Goal: Information Seeking & Learning: Learn about a topic

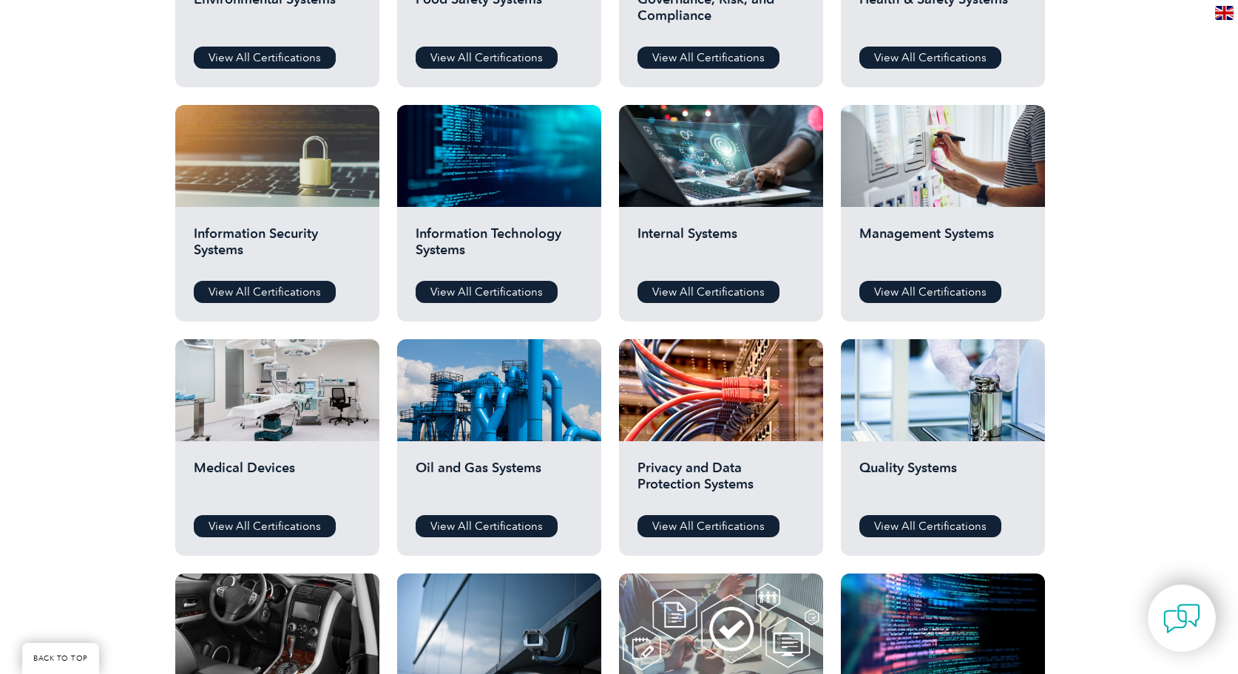
scroll to position [669, 0]
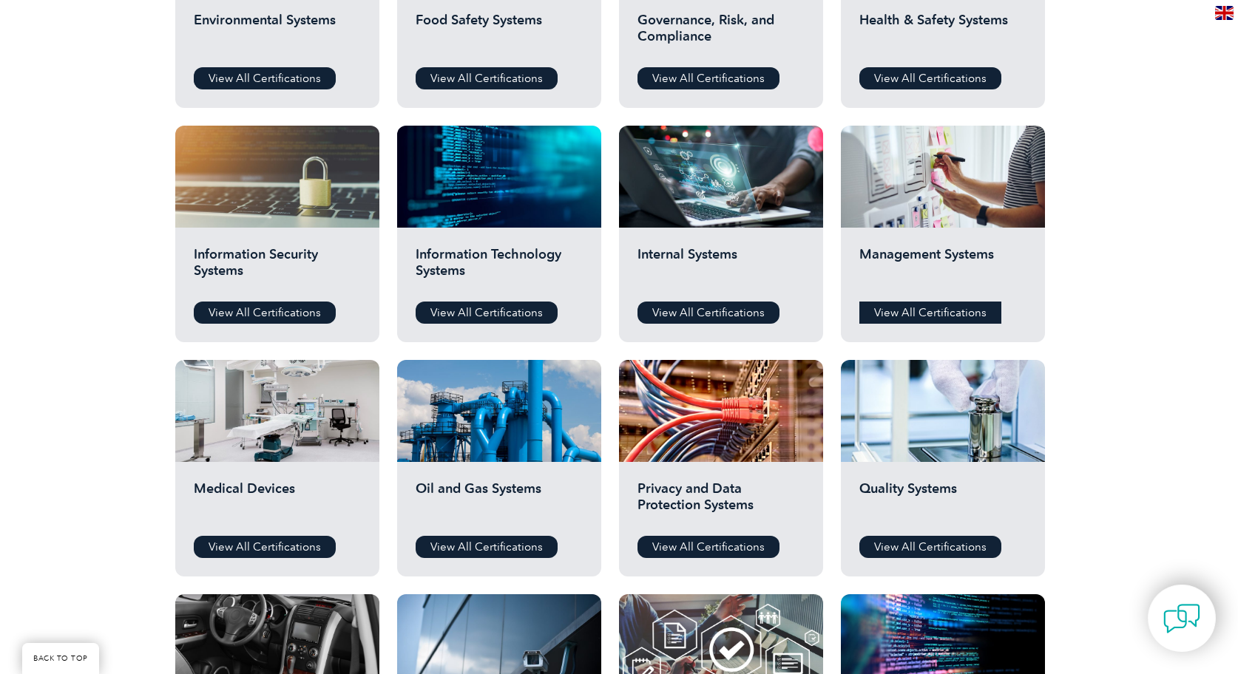
click at [938, 314] on link "View All Certifications" at bounding box center [930, 313] width 142 height 22
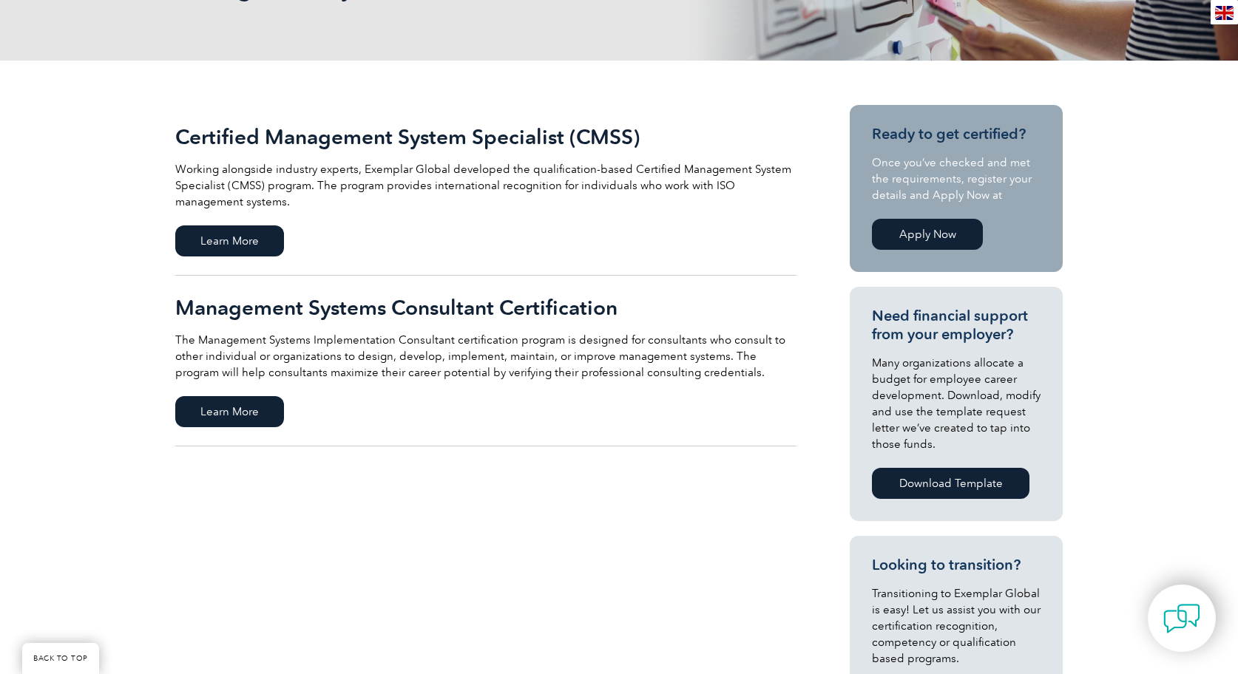
scroll to position [274, 0]
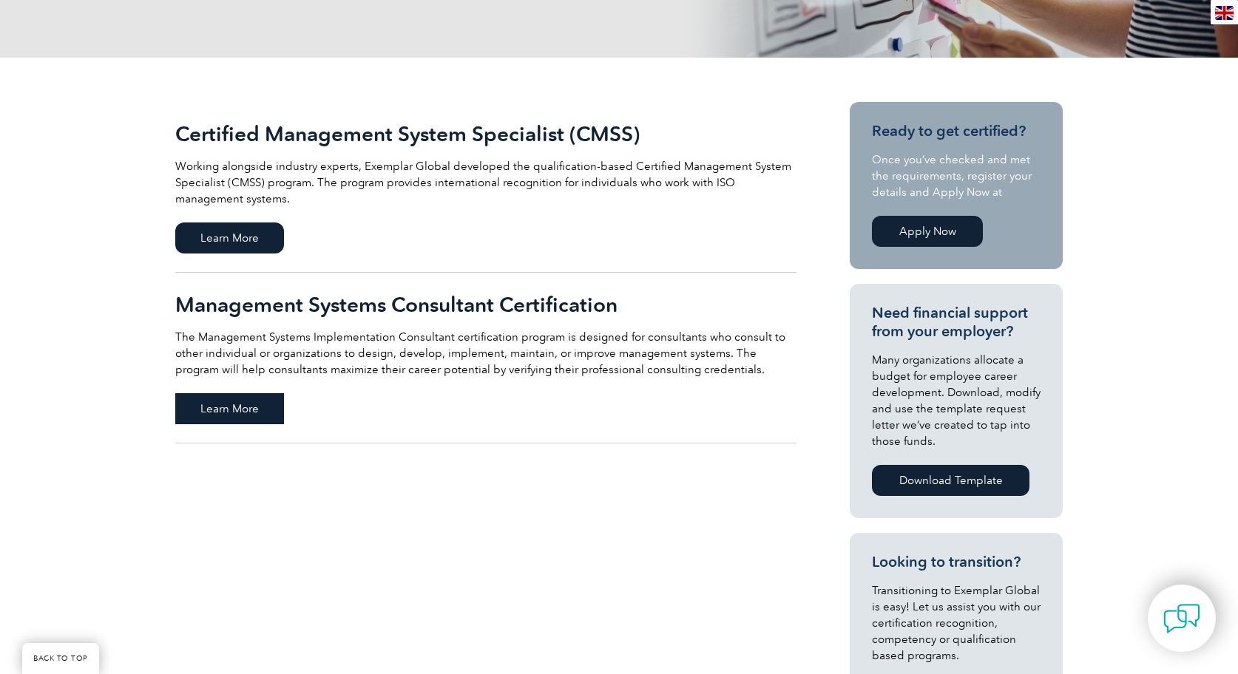
click at [263, 407] on span "Learn More" at bounding box center [229, 408] width 109 height 31
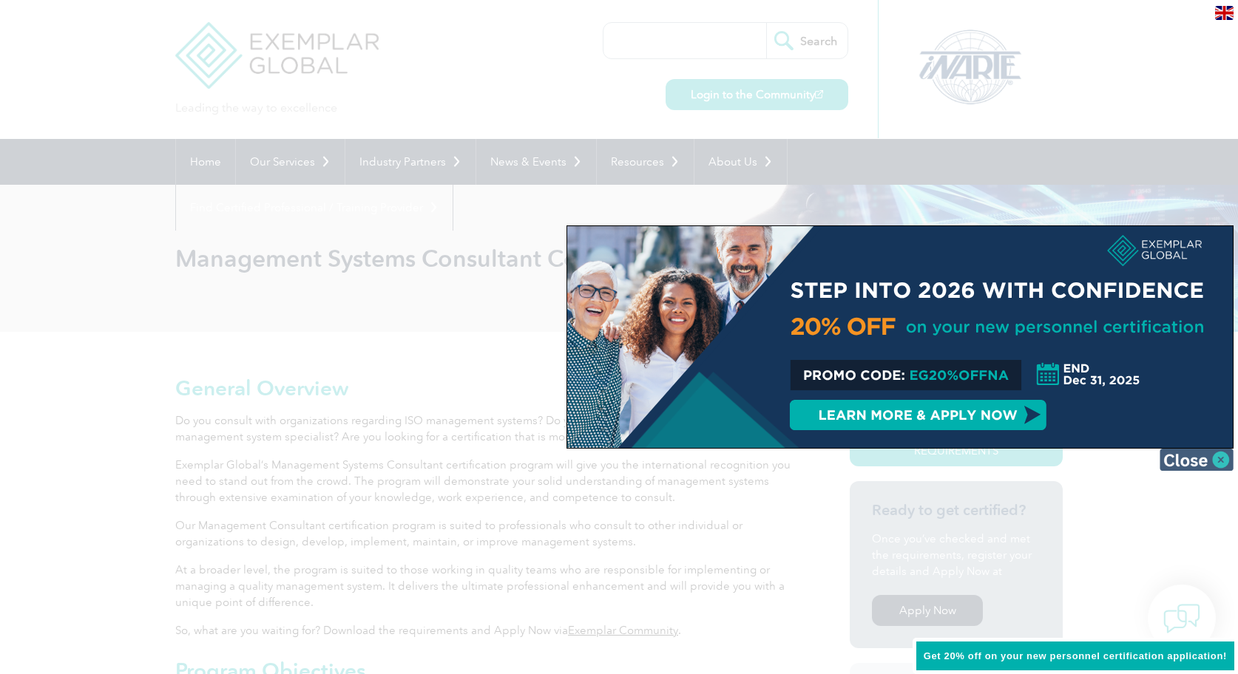
click at [1223, 458] on img at bounding box center [1197, 460] width 74 height 22
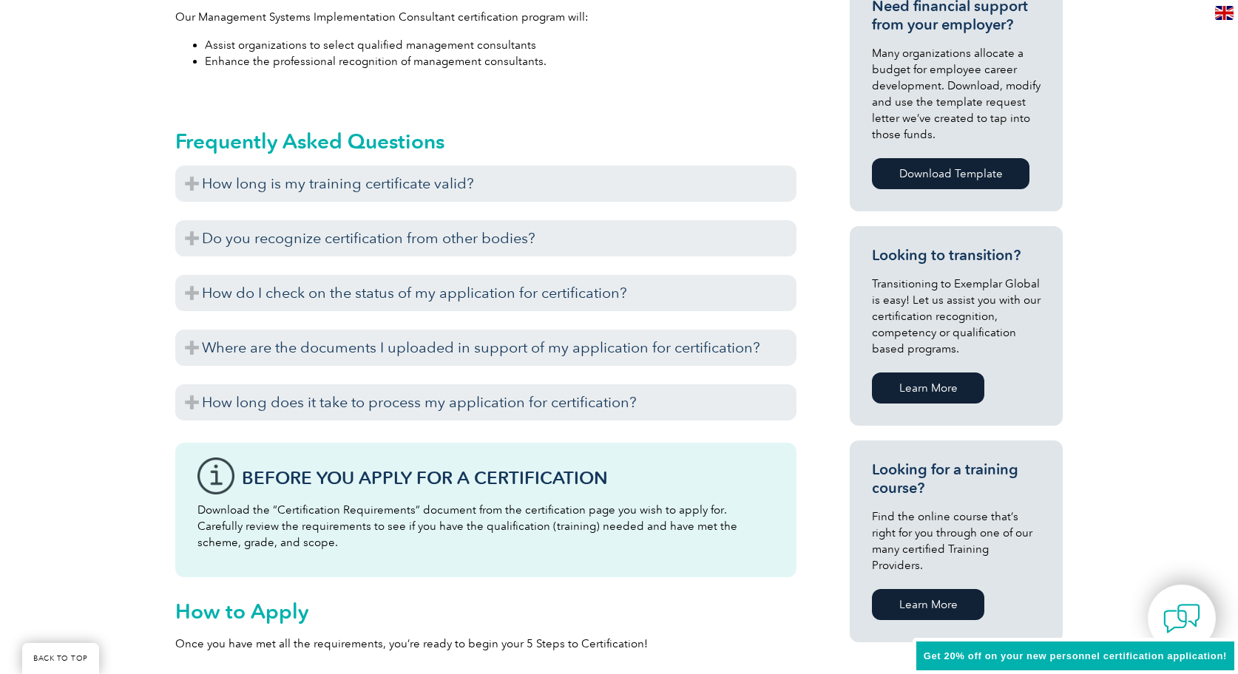
scroll to position [691, 0]
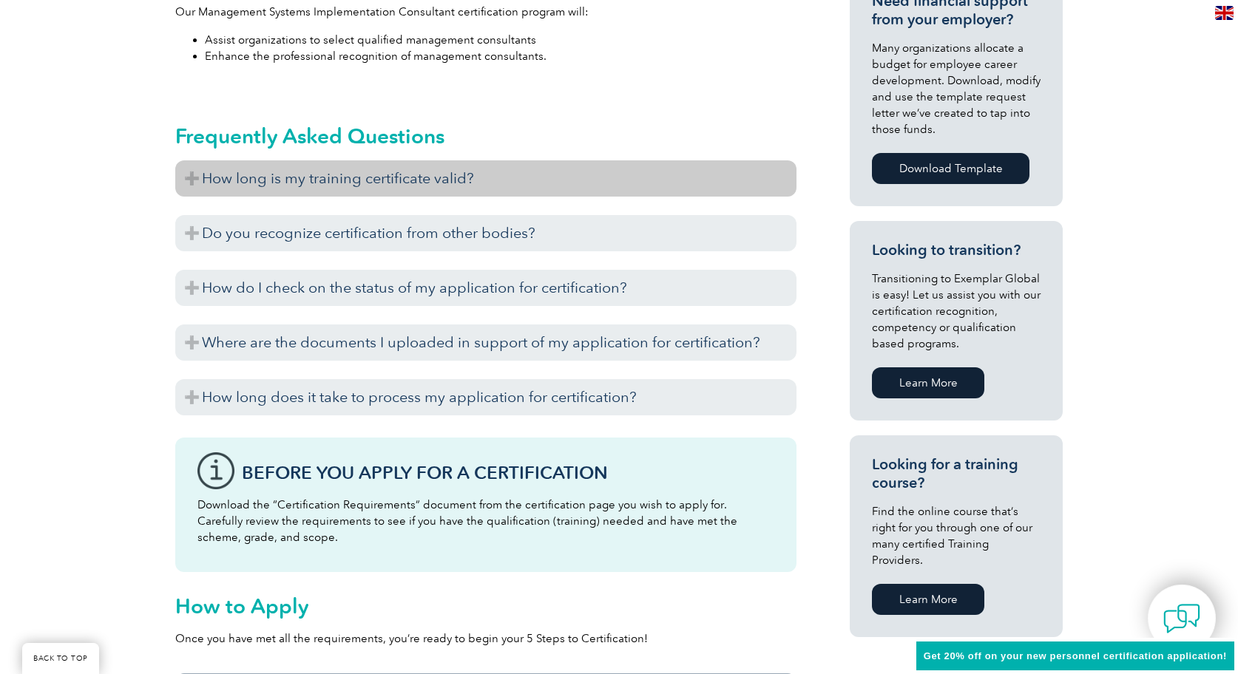
click at [432, 182] on h3 "How long is my training certificate valid?" at bounding box center [485, 178] width 621 height 36
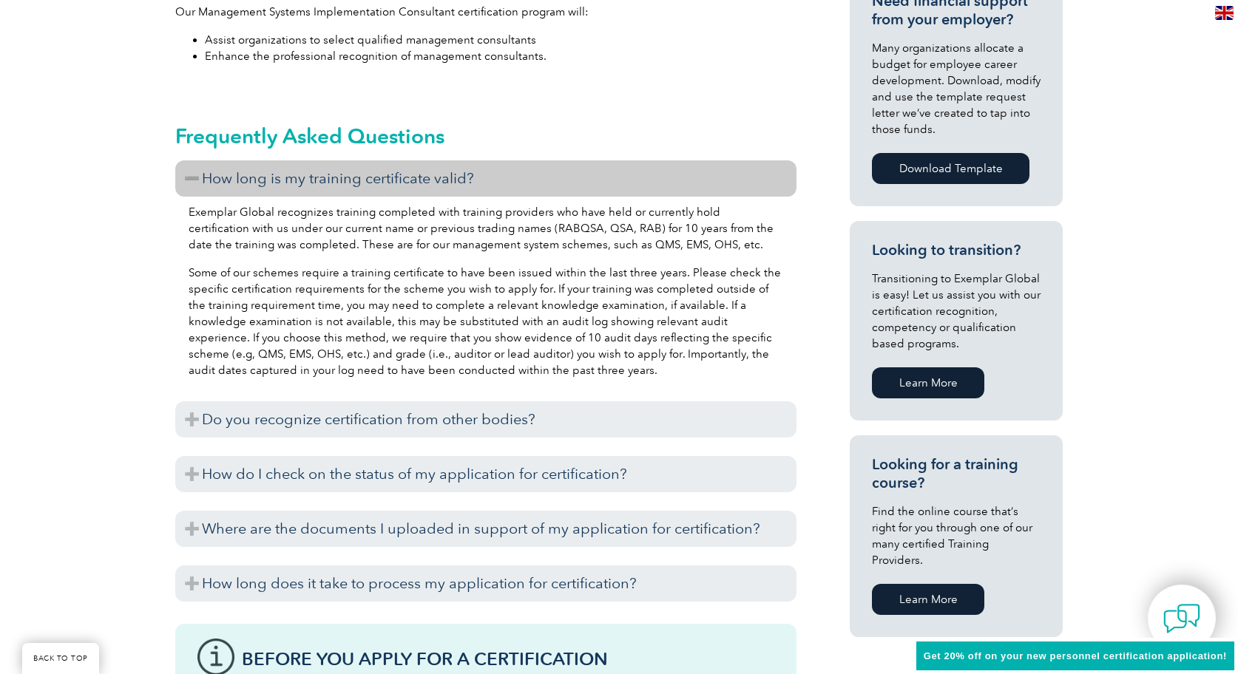
click at [419, 258] on div "Exemplar Global recognizes training completed with training providers who have …" at bounding box center [485, 294] width 621 height 194
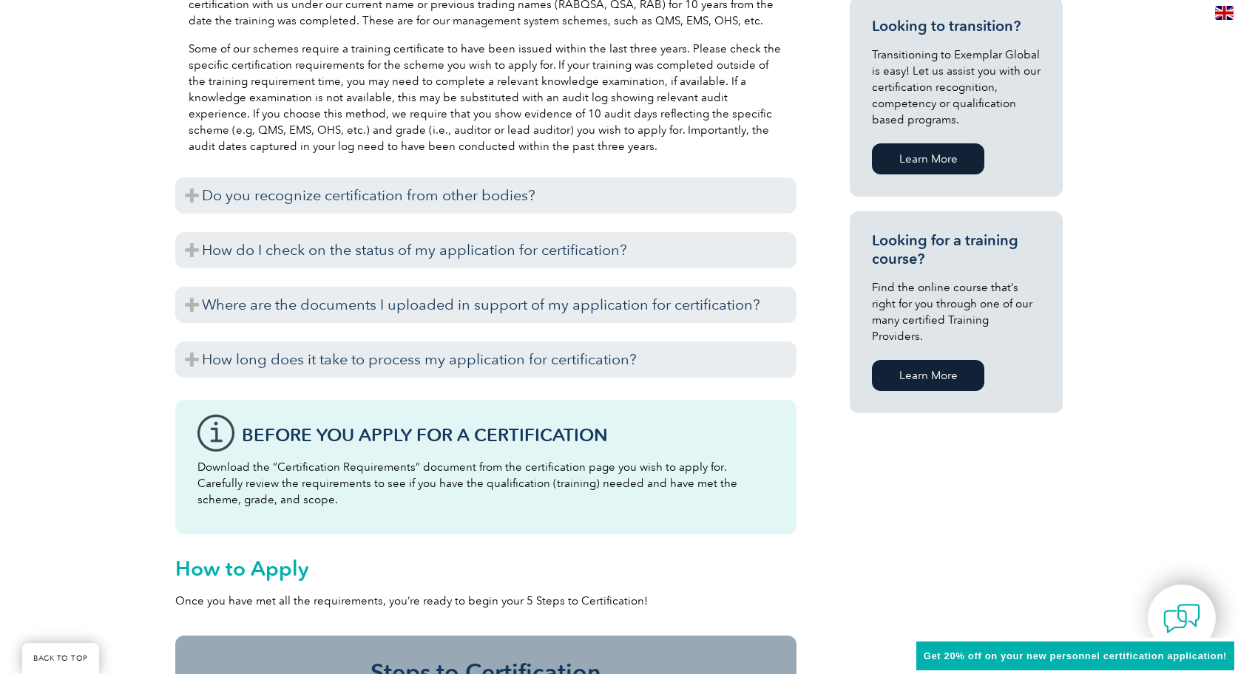
scroll to position [921, 0]
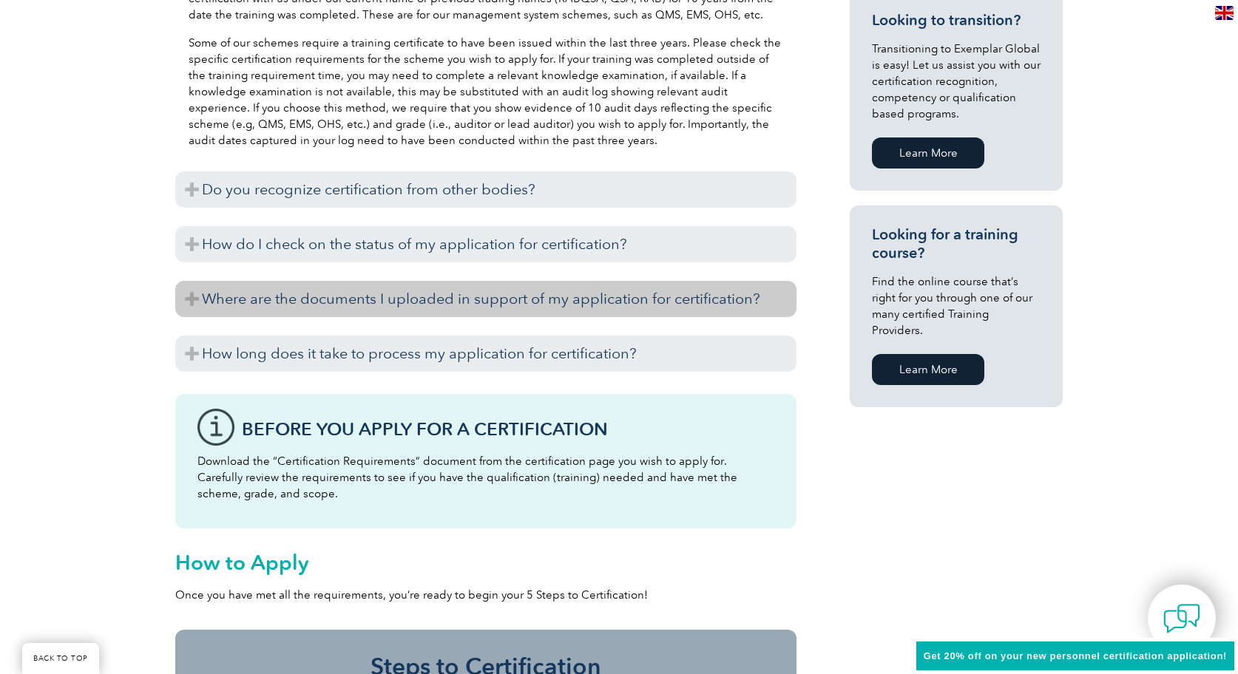
click at [454, 300] on h3 "Where are the documents I uploaded in support of my application for certificati…" at bounding box center [485, 299] width 621 height 36
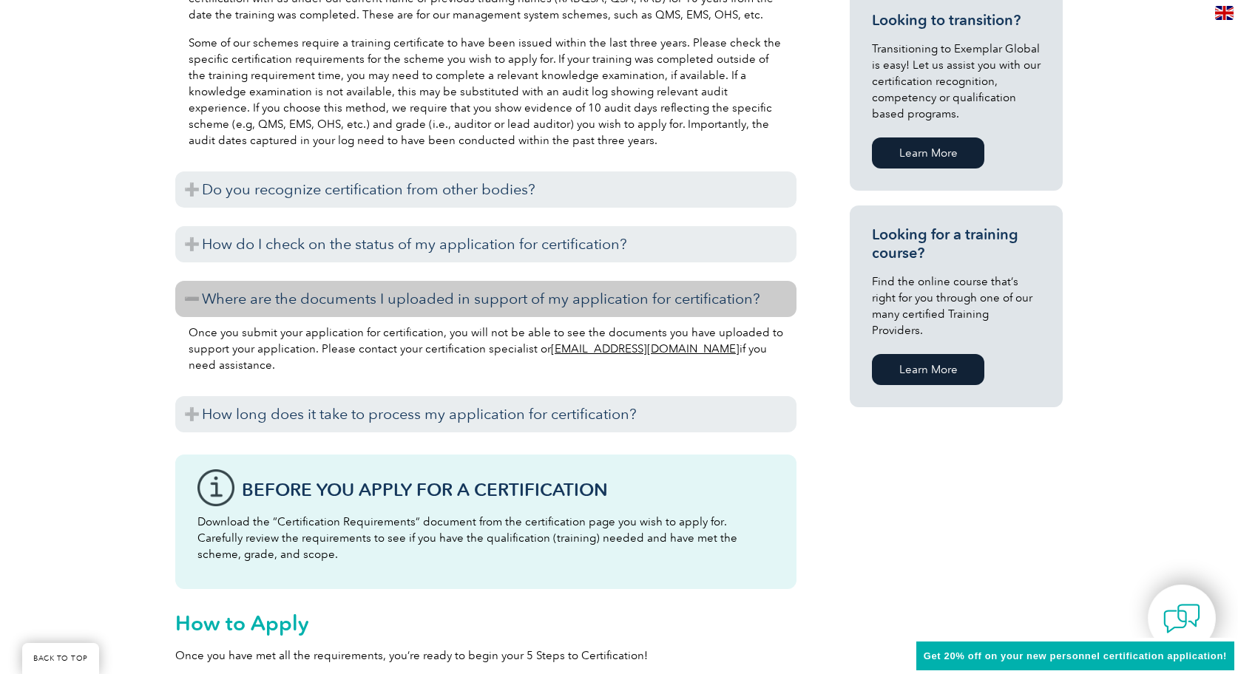
click at [453, 343] on p "Once you submit your application for certification, you will not be able to see…" at bounding box center [486, 349] width 595 height 49
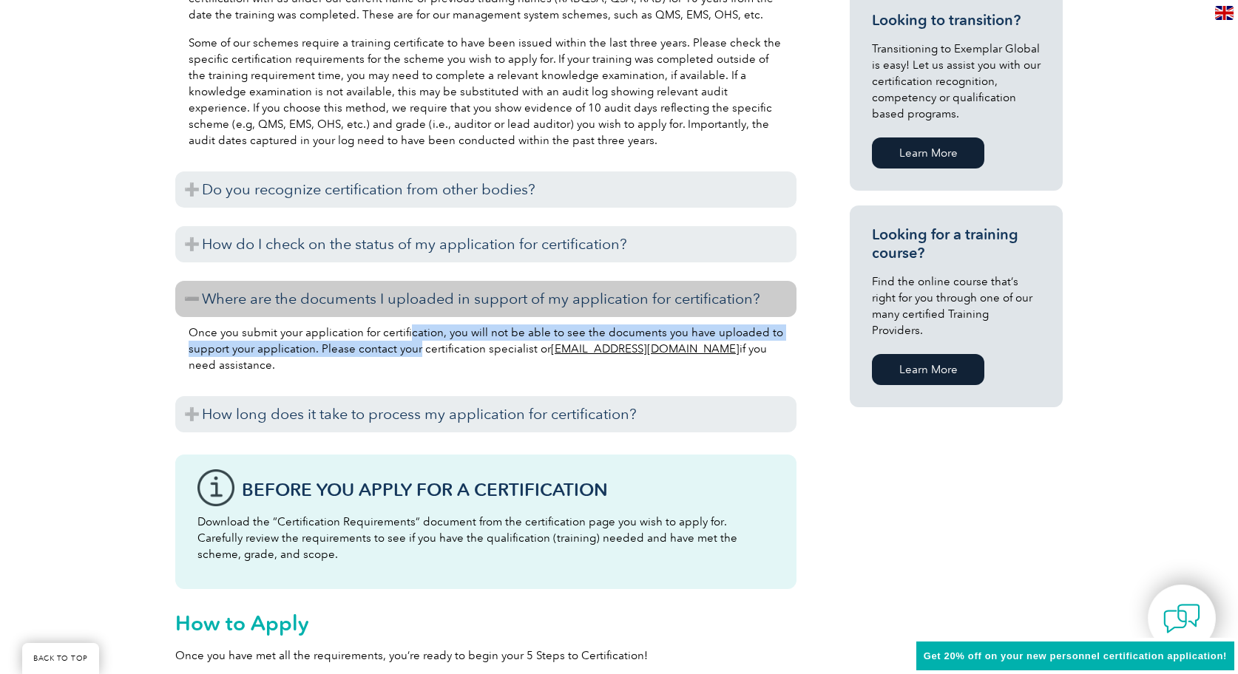
drag, startPoint x: 409, startPoint y: 333, endPoint x: 417, endPoint y: 352, distance: 20.9
click at [417, 353] on p "Once you submit your application for certification, you will not be able to see…" at bounding box center [486, 349] width 595 height 49
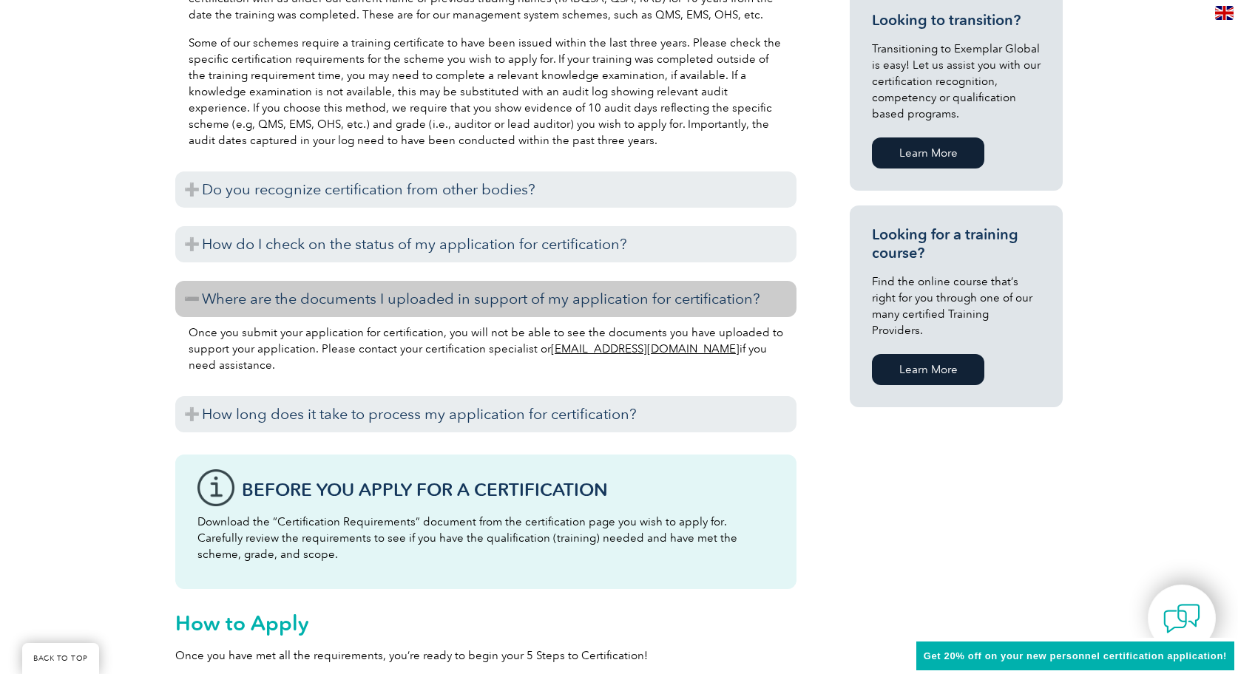
click at [403, 371] on p "Once you submit your application for certification, you will not be able to see…" at bounding box center [486, 349] width 595 height 49
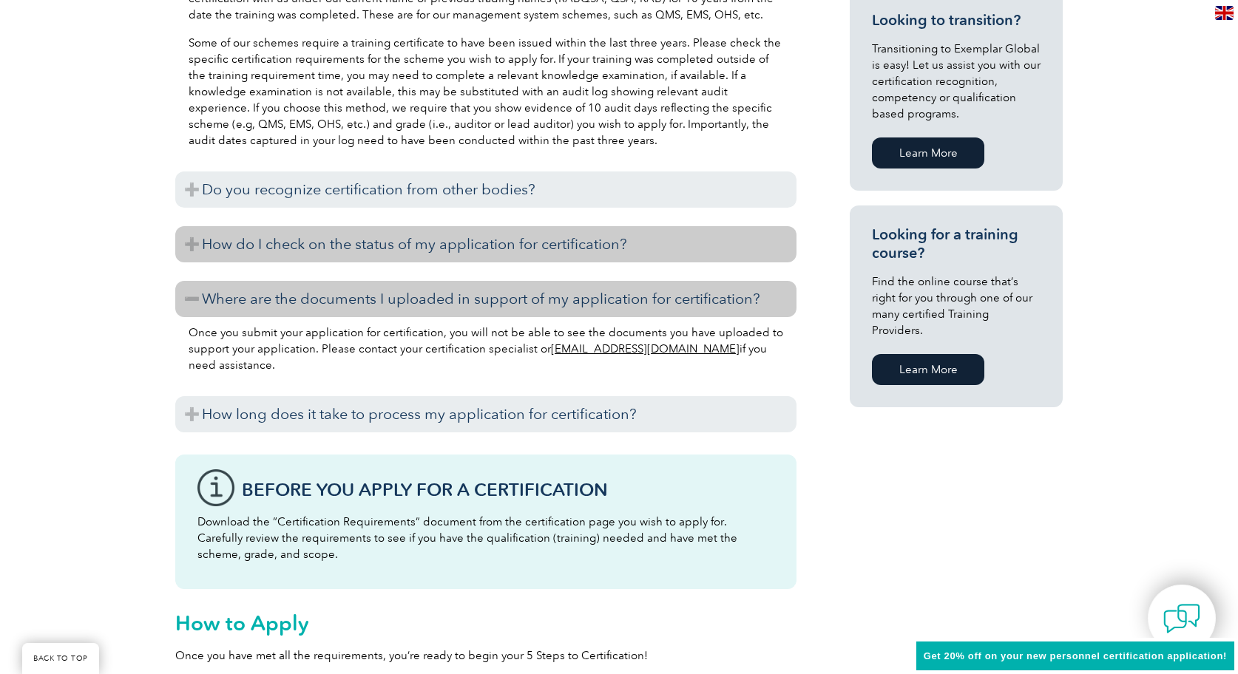
click at [452, 240] on h3 "How do I check on the status of my application for certification?" at bounding box center [485, 244] width 621 height 36
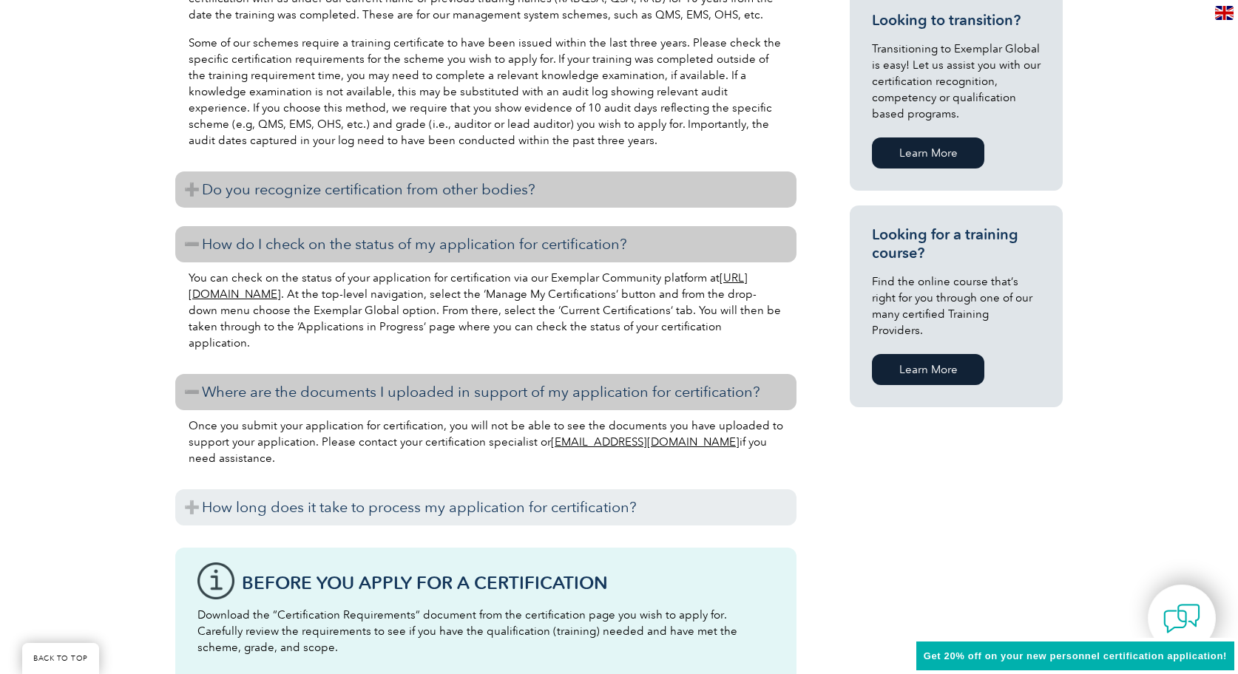
click at [459, 190] on h3 "Do you recognize certification from other bodies?" at bounding box center [485, 190] width 621 height 36
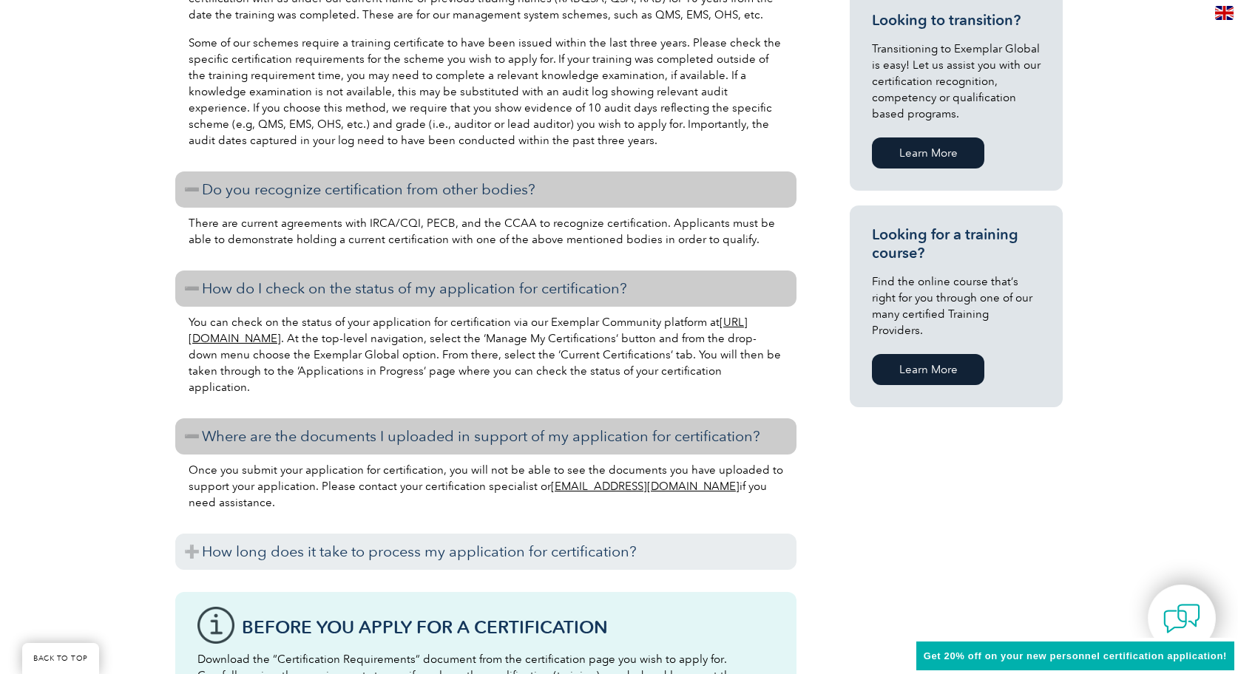
click at [456, 231] on p "There are current agreements with IRCA/CQI, PECB, and the CCAA to recognize cer…" at bounding box center [486, 231] width 595 height 33
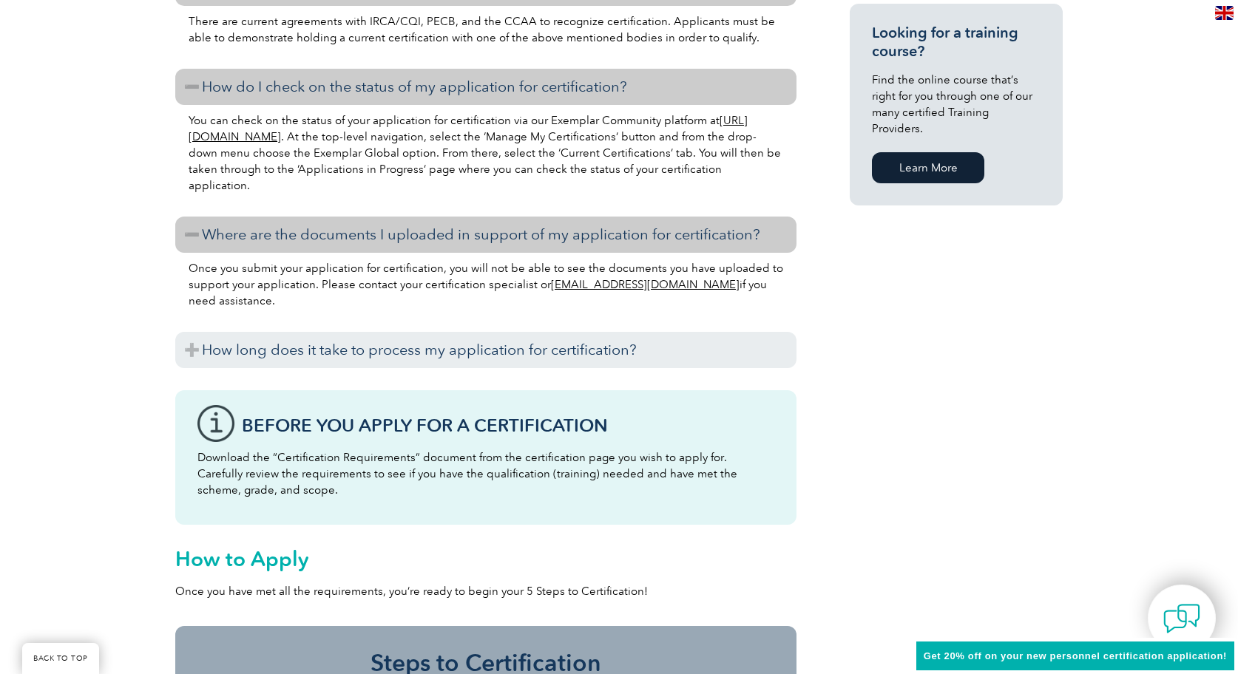
scroll to position [1132, 0]
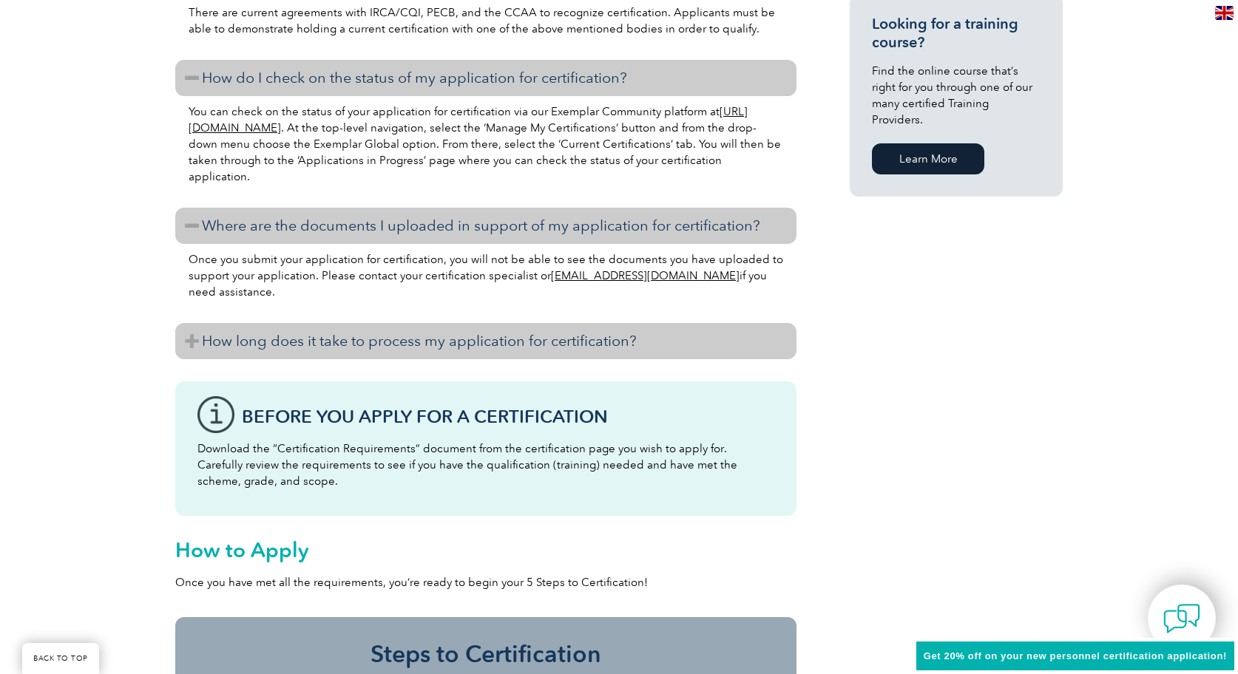
click at [609, 342] on h3 "How long does it take to process my application for certification?" at bounding box center [485, 341] width 621 height 36
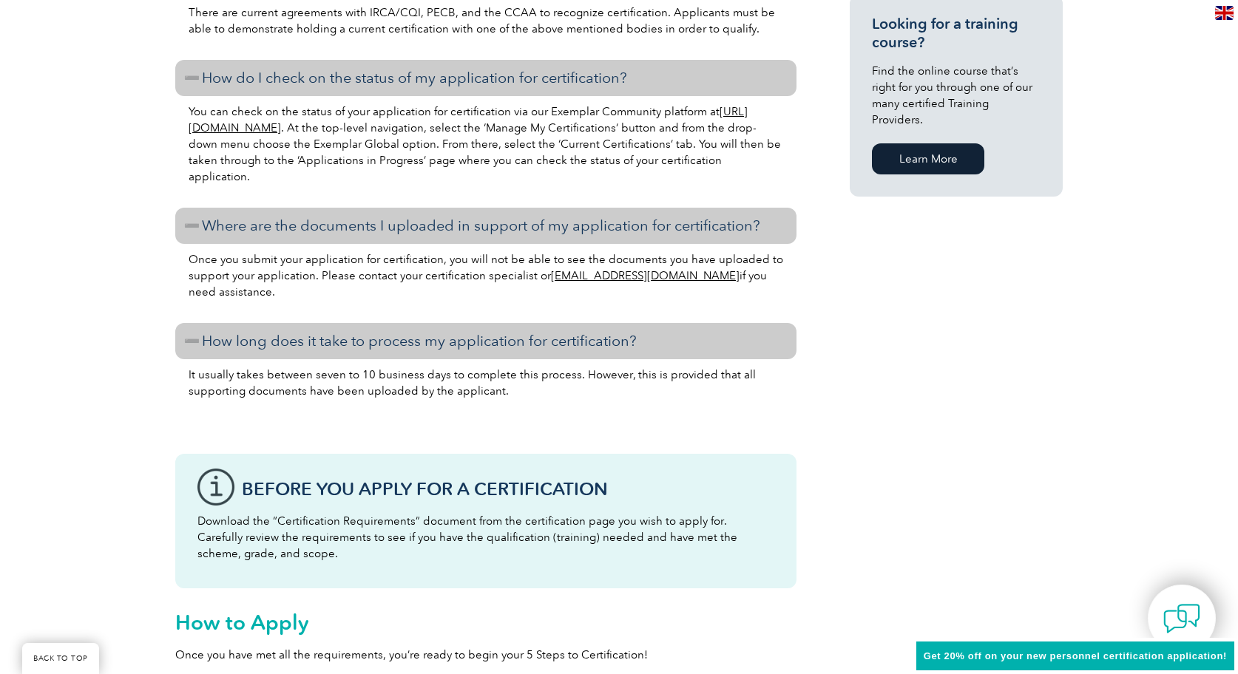
click at [585, 419] on p at bounding box center [486, 419] width 595 height 16
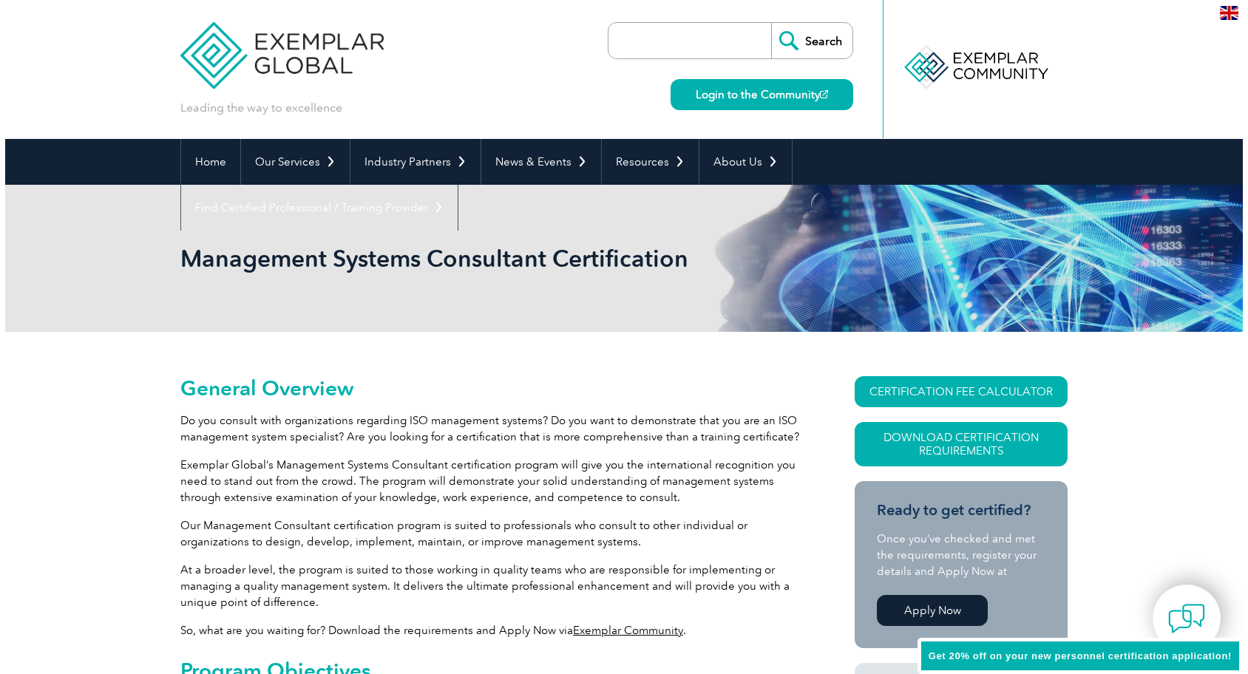
scroll to position [0, 0]
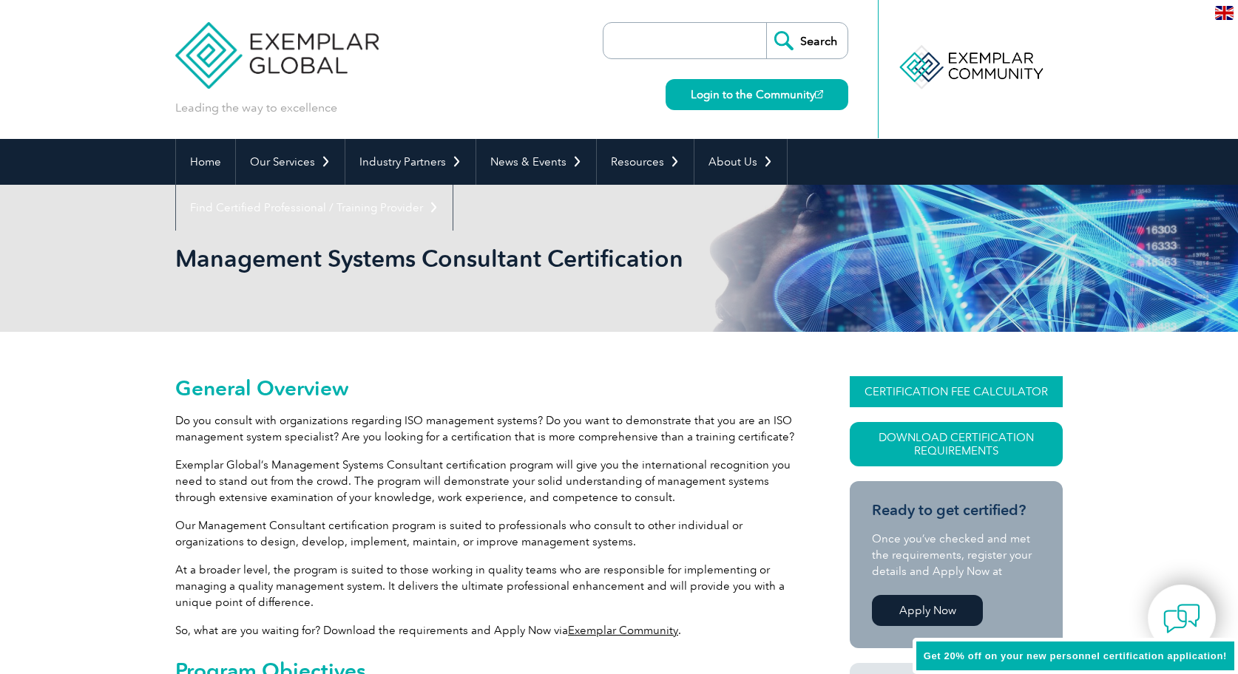
click at [952, 390] on link "CERTIFICATION FEE CALCULATOR" at bounding box center [956, 391] width 213 height 31
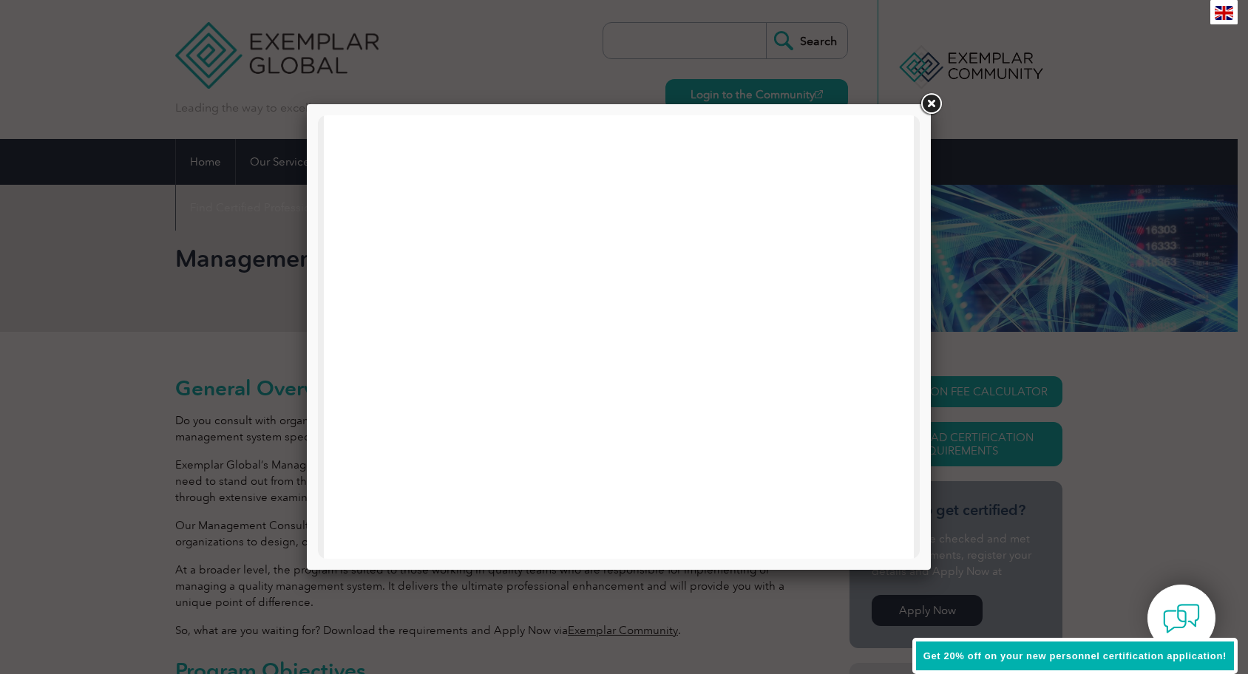
click at [936, 101] on link at bounding box center [931, 104] width 27 height 27
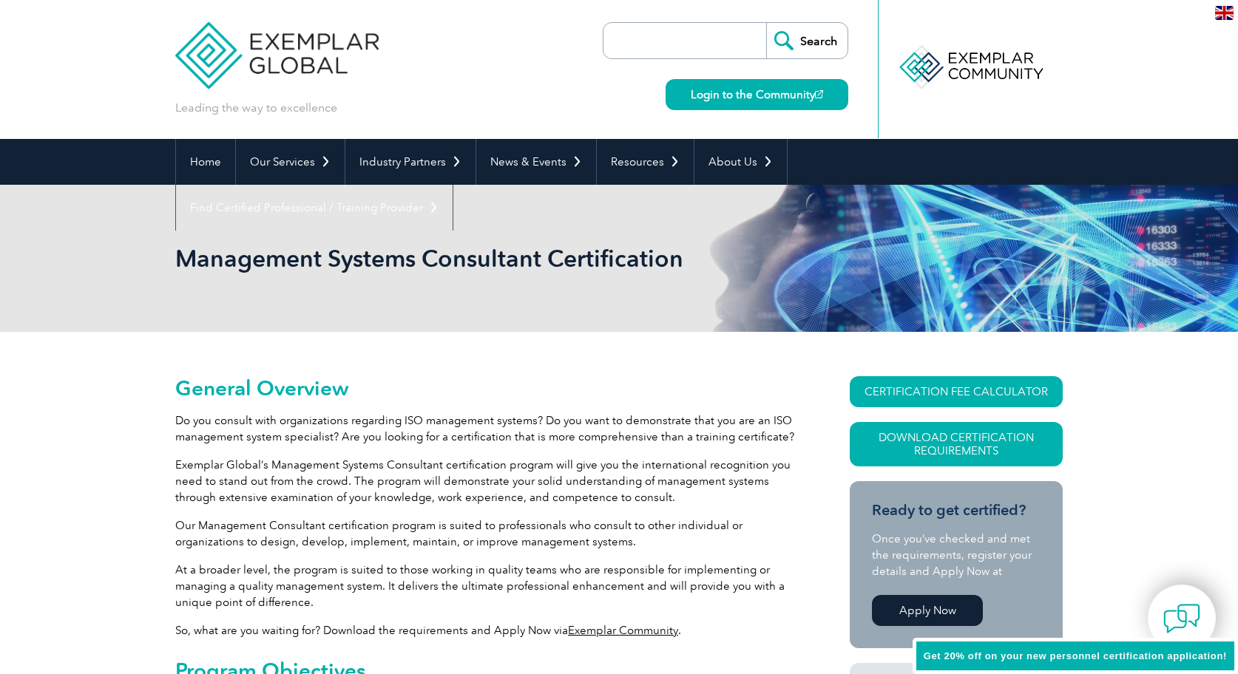
click at [1032, 94] on div at bounding box center [970, 67] width 147 height 81
